Goal: Transaction & Acquisition: Purchase product/service

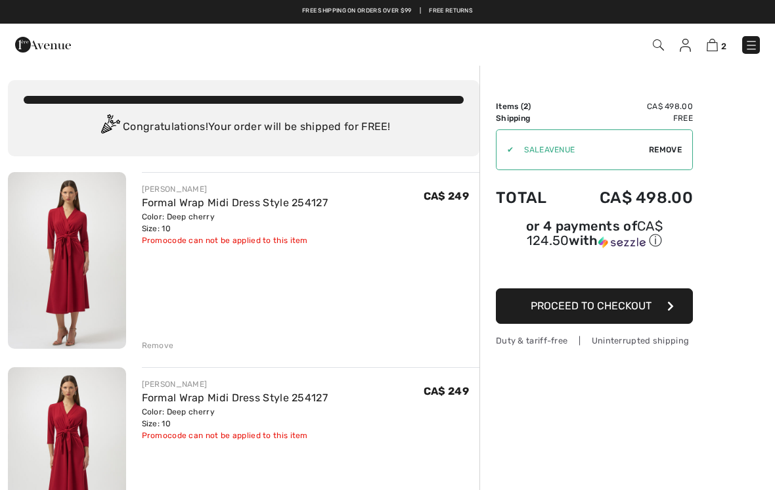
click at [162, 337] on div "Remove" at bounding box center [311, 344] width 338 height 14
click at [163, 345] on div "Remove" at bounding box center [158, 345] width 32 height 12
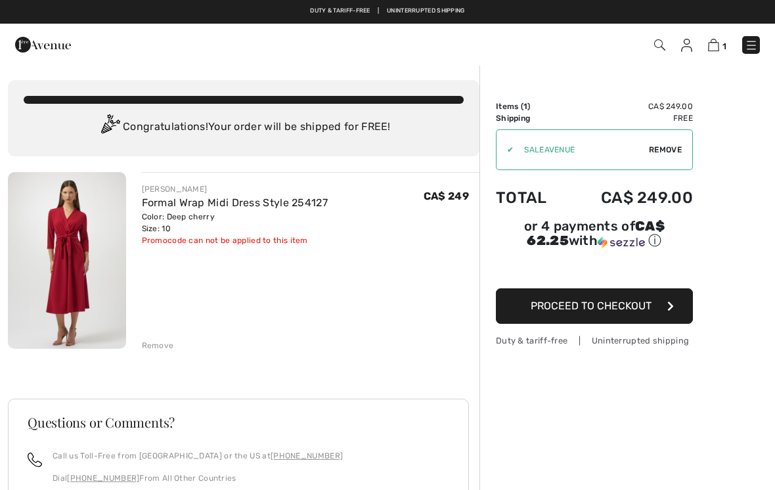
click at [565, 307] on span "Proceed to Checkout" at bounding box center [590, 305] width 121 height 12
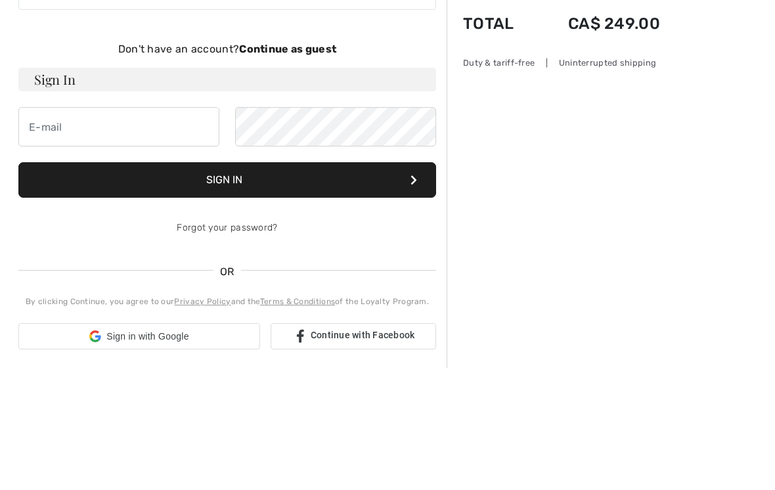
scroll to position [123, 0]
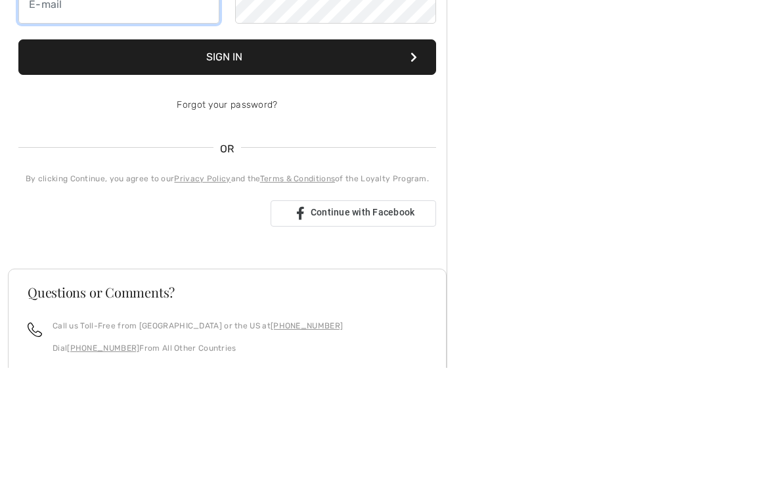
type input "[EMAIL_ADDRESS][DOMAIN_NAME]"
click at [227, 180] on button "Sign In" at bounding box center [227, 179] width 418 height 35
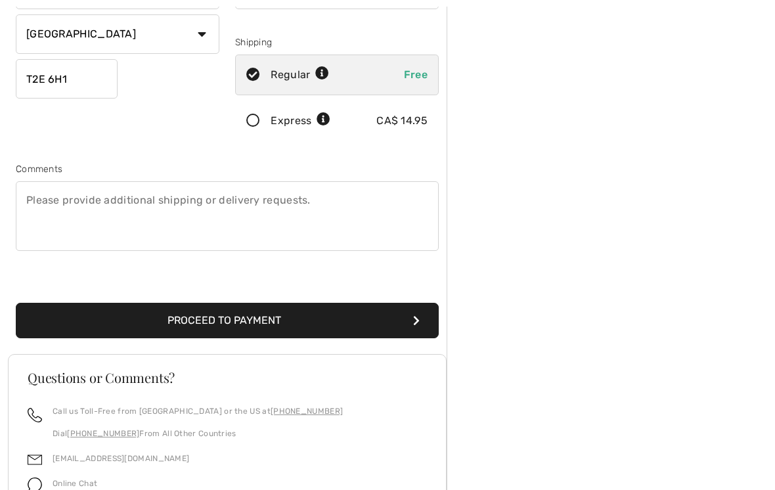
scroll to position [267, 0]
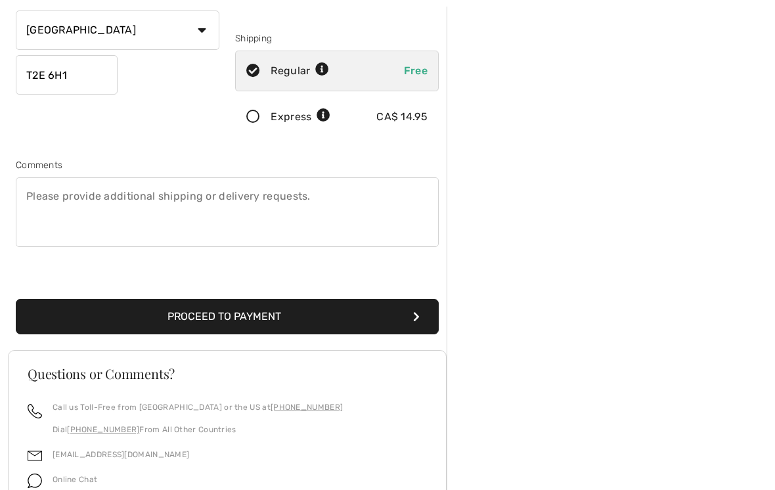
click at [205, 320] on button "Proceed to Payment" at bounding box center [227, 316] width 423 height 35
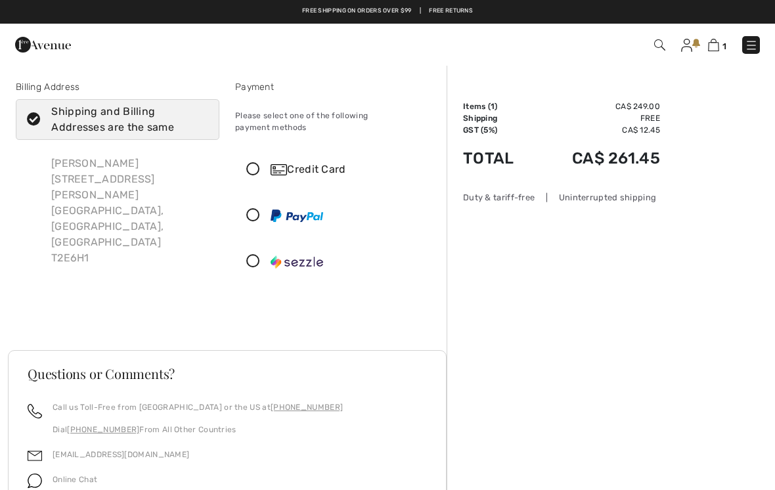
click at [257, 163] on icon at bounding box center [253, 170] width 35 height 14
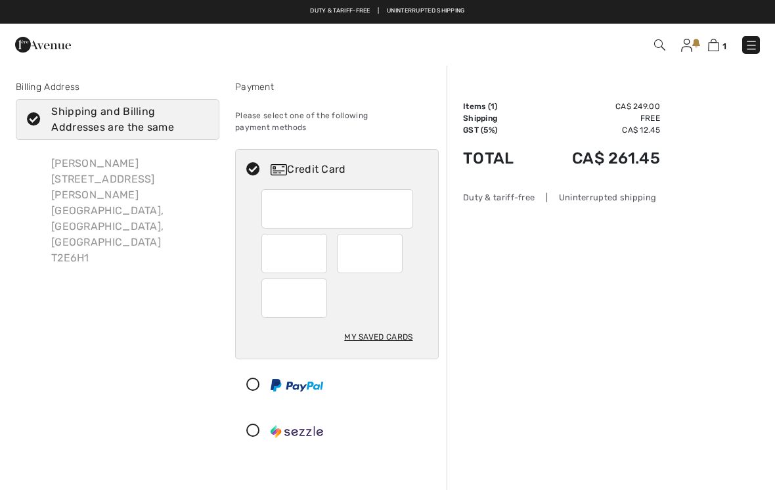
click at [365, 326] on div "My Saved Cards" at bounding box center [378, 337] width 68 height 22
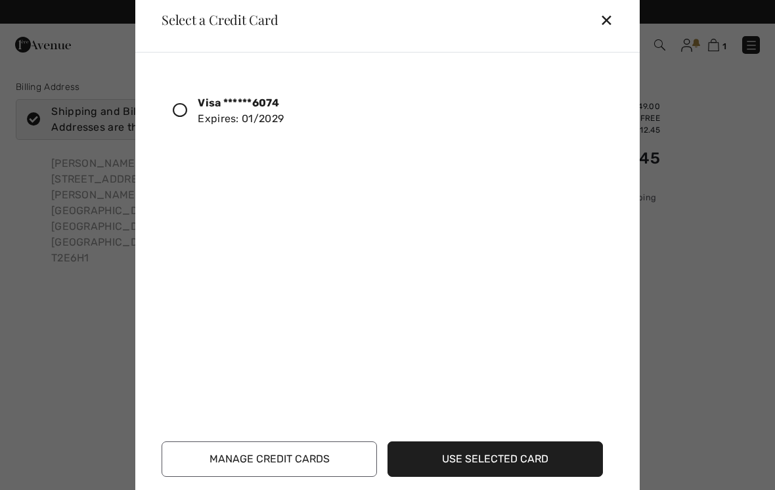
click at [465, 457] on button "Use Selected Card" at bounding box center [494, 458] width 215 height 35
click at [186, 108] on icon at bounding box center [180, 110] width 14 height 14
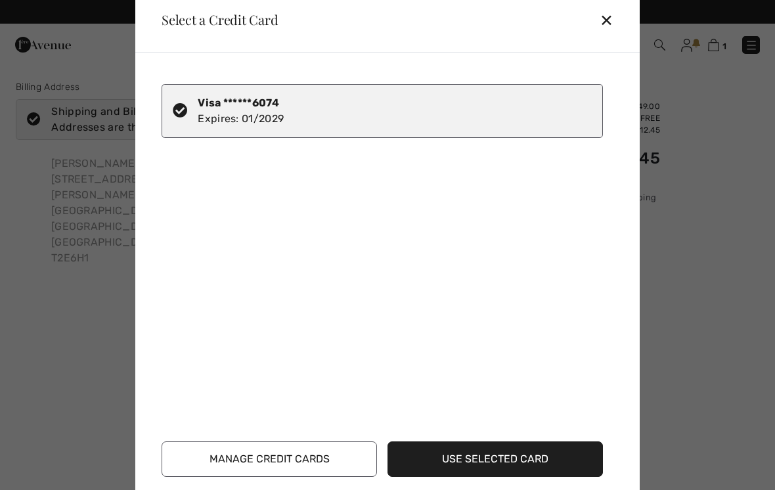
click at [466, 459] on button "Use Selected Card" at bounding box center [494, 458] width 215 height 35
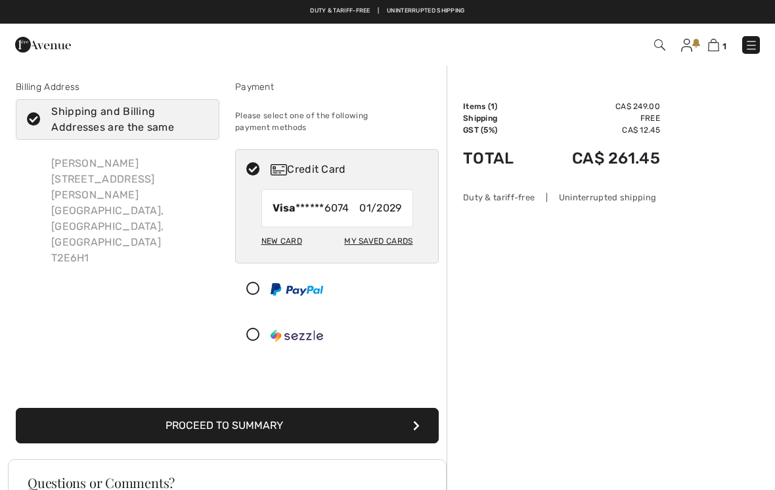
click at [240, 414] on button "Proceed to Summary" at bounding box center [227, 425] width 423 height 35
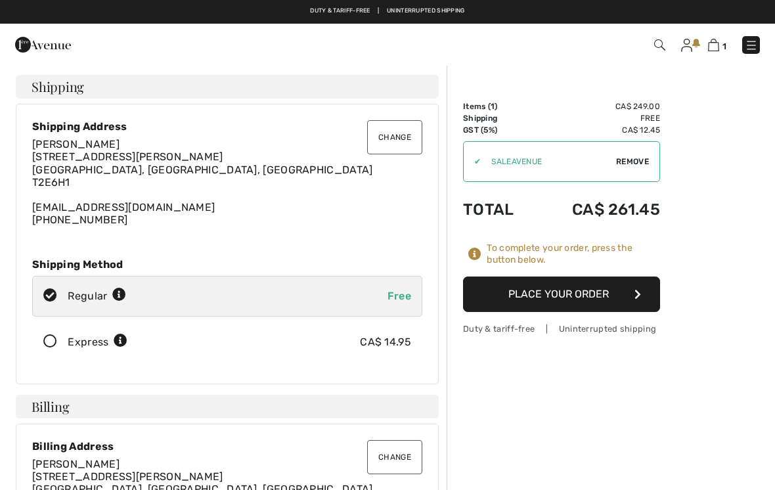
click at [552, 299] on button "Place Your Order" at bounding box center [561, 293] width 197 height 35
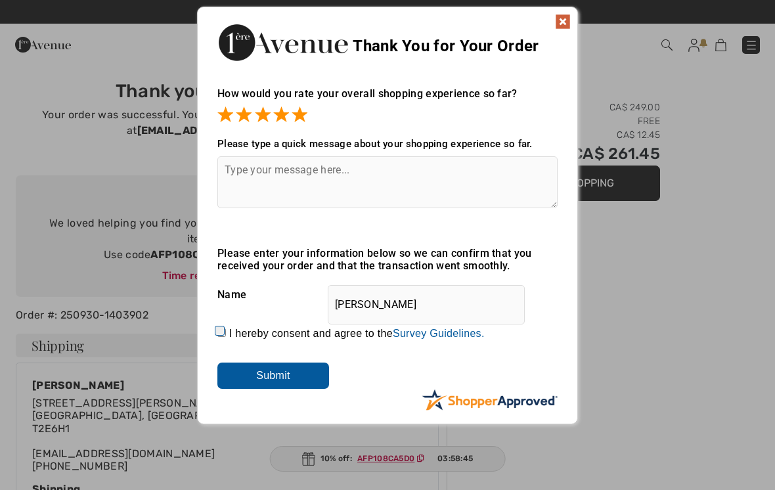
click at [244, 173] on textarea at bounding box center [387, 182] width 340 height 52
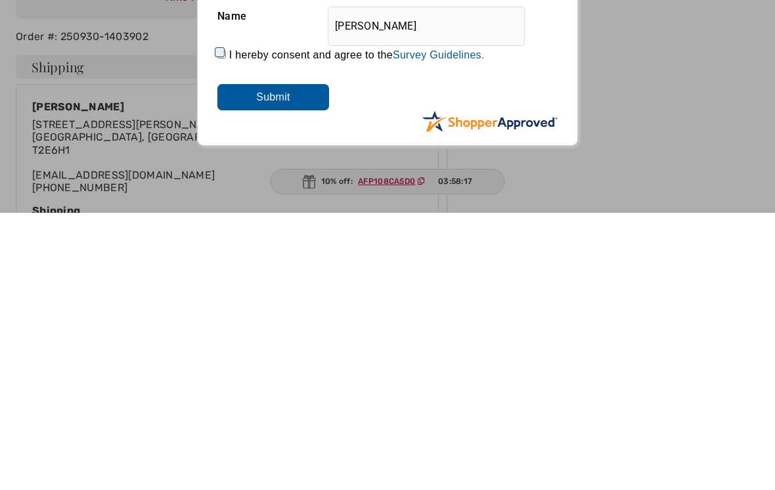
type textarea "Great service and products!"
click at [272, 361] on input "Submit" at bounding box center [273, 374] width 112 height 26
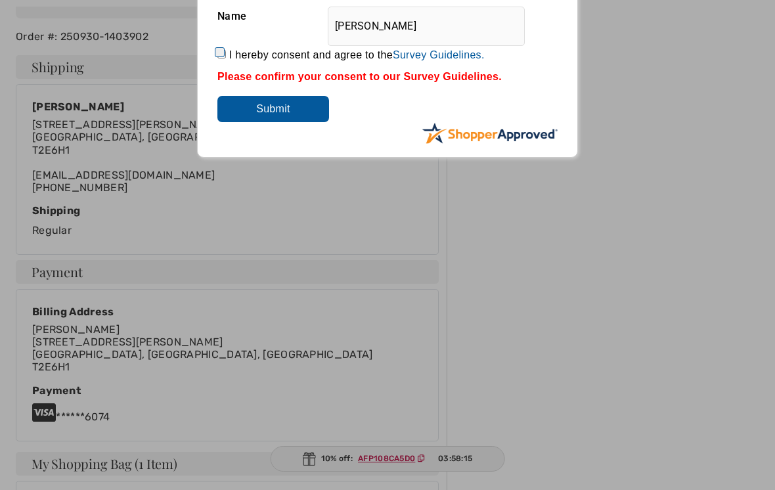
click at [282, 120] on input "Submit" at bounding box center [273, 109] width 112 height 26
click at [274, 112] on input "Submit" at bounding box center [273, 109] width 112 height 26
click at [232, 52] on label "I hereby consent and agree to the By submitting a review, you grant permission …" at bounding box center [356, 55] width 255 height 12
click at [226, 52] on input "I hereby consent and agree to the By submitting a review, you grant permission …" at bounding box center [221, 54] width 9 height 9
checkbox input "true"
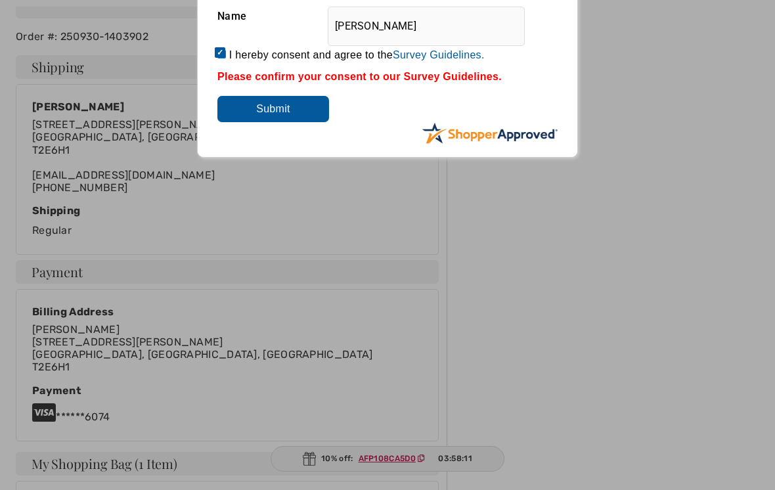
click at [280, 114] on input "Submit" at bounding box center [273, 109] width 112 height 26
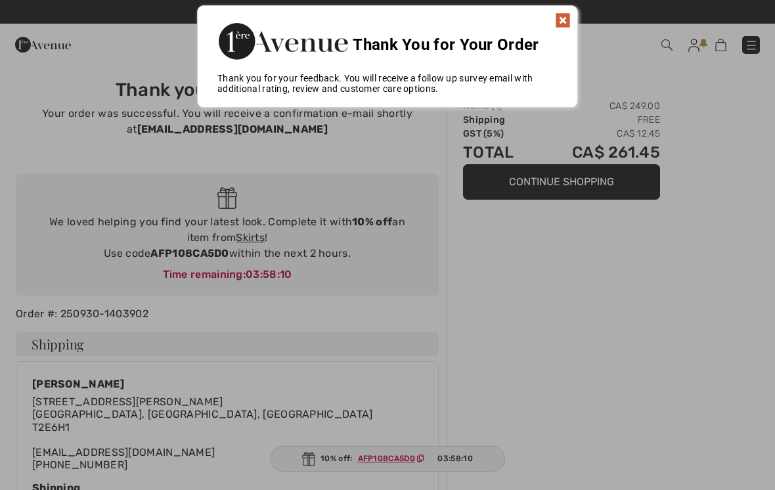
scroll to position [0, 0]
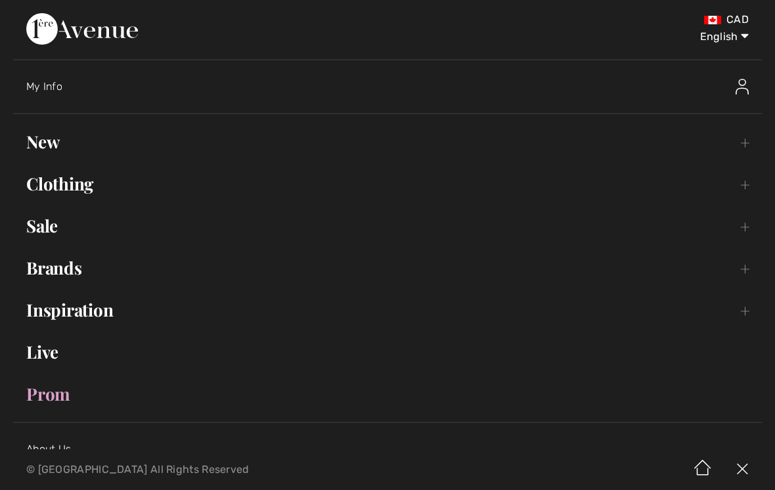
click at [739, 38] on select "English Français" at bounding box center [714, 33] width 68 height 39
